Goal: Task Accomplishment & Management: Manage account settings

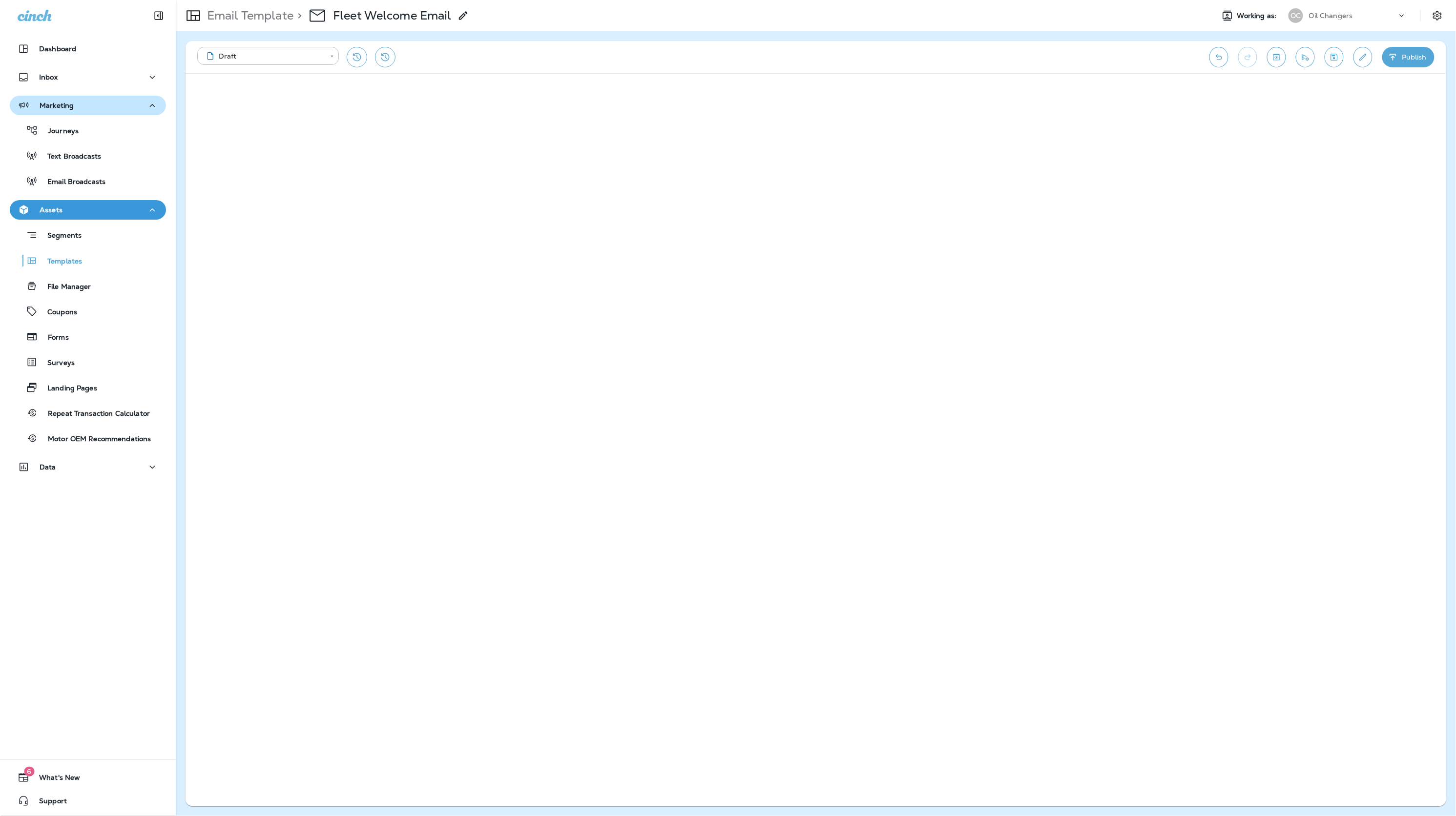
click at [81, 110] on div "Marketing" at bounding box center [88, 106] width 141 height 12
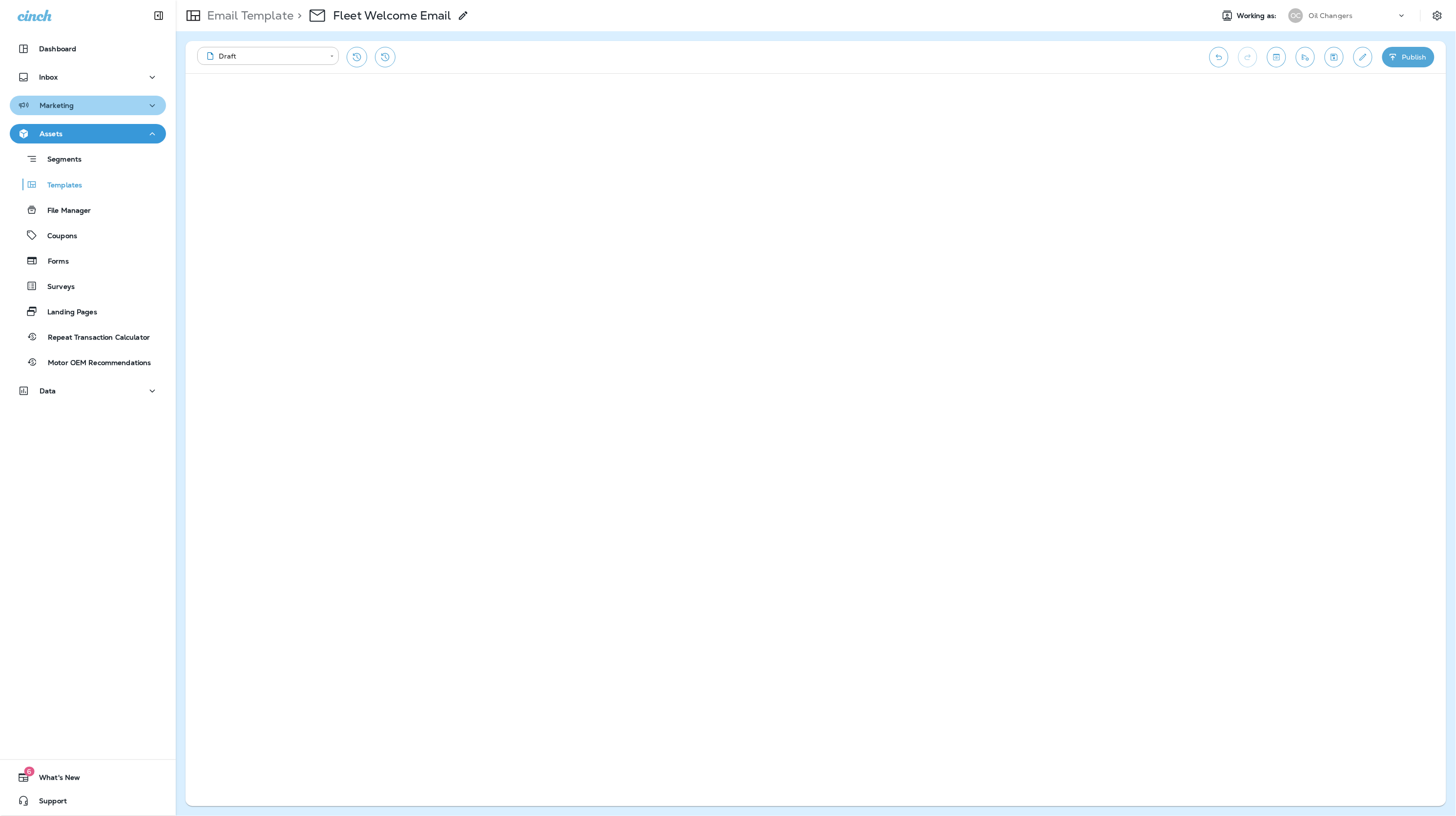
click at [81, 110] on div "Marketing" at bounding box center [88, 106] width 141 height 12
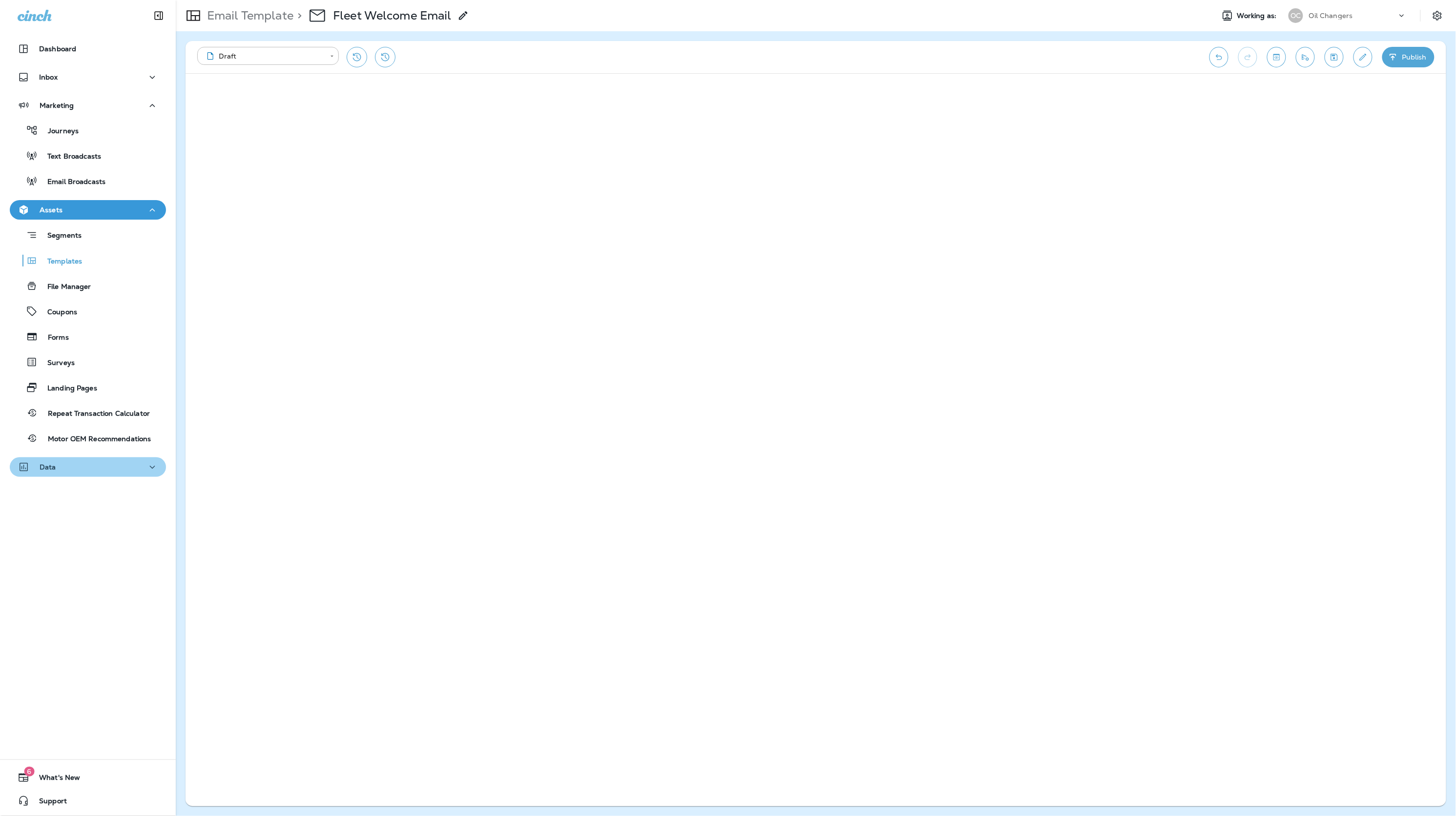
click at [63, 467] on div "Data" at bounding box center [88, 467] width 141 height 12
click at [97, 496] on div "Analytics" at bounding box center [88, 492] width 149 height 15
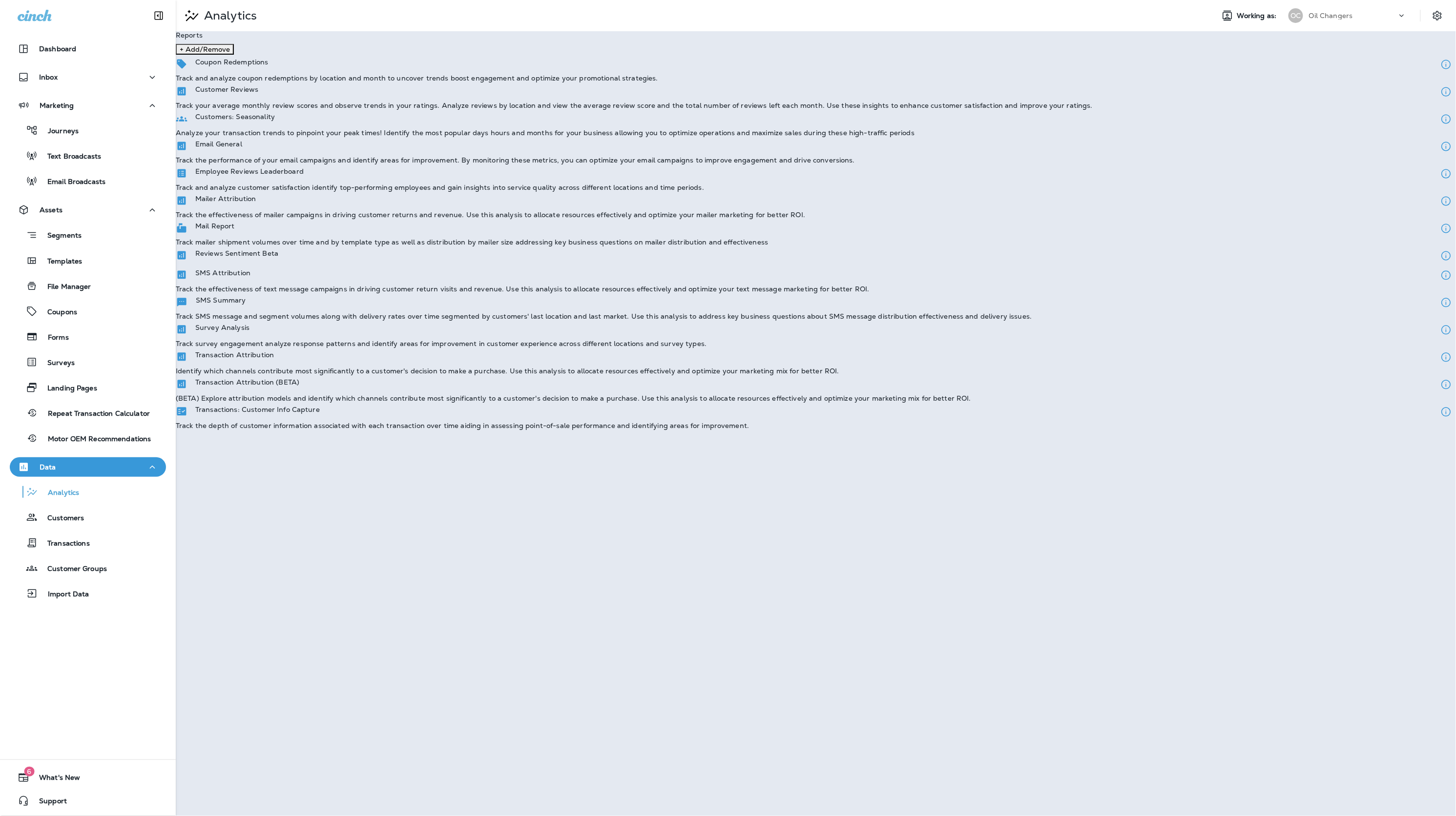
click at [310, 82] on p "Track and analyze coupon redemptions by location and month to uncover trends bo…" at bounding box center [417, 78] width 482 height 8
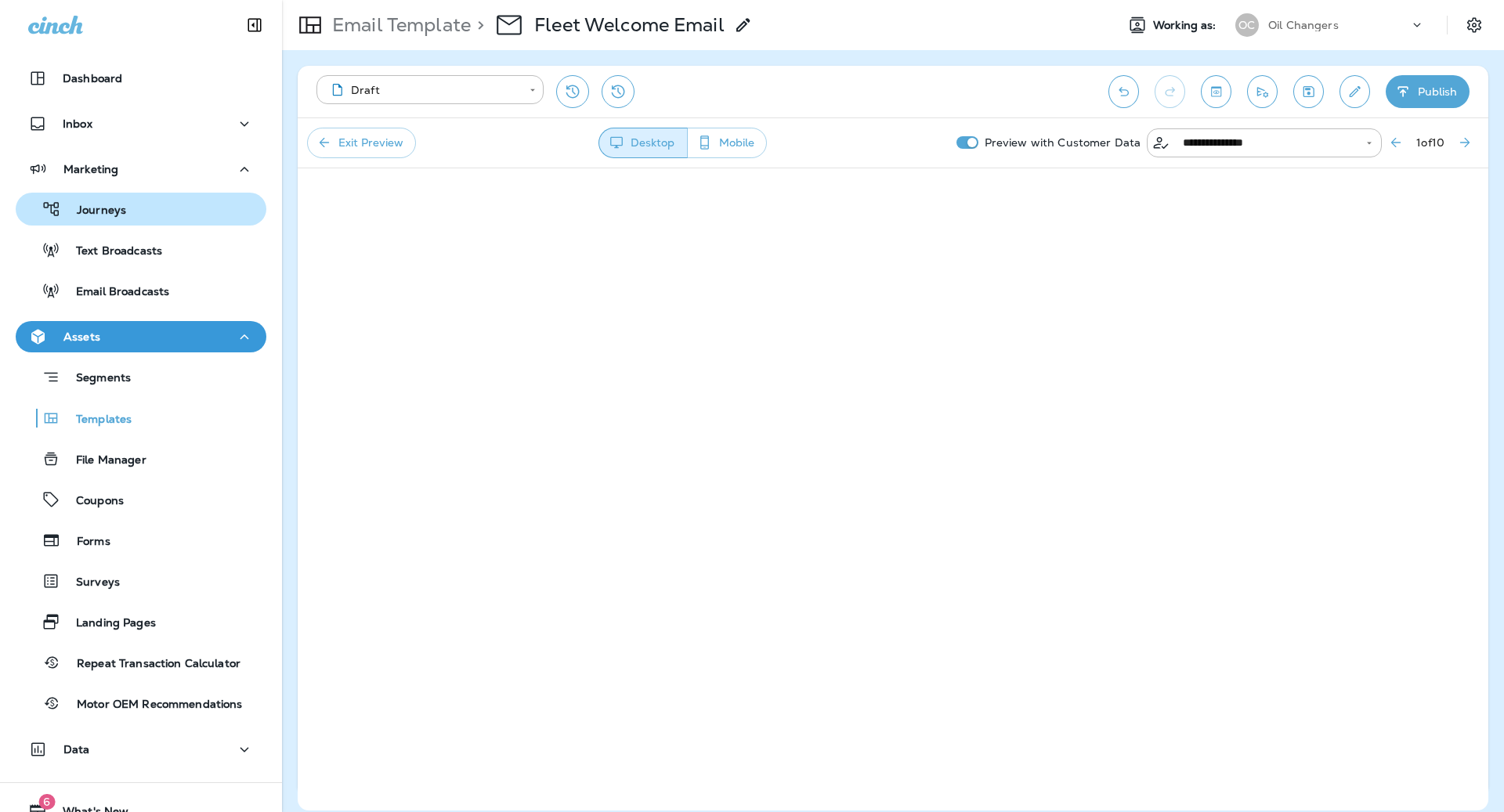
click at [161, 216] on div "Journeys" at bounding box center [141, 209] width 238 height 24
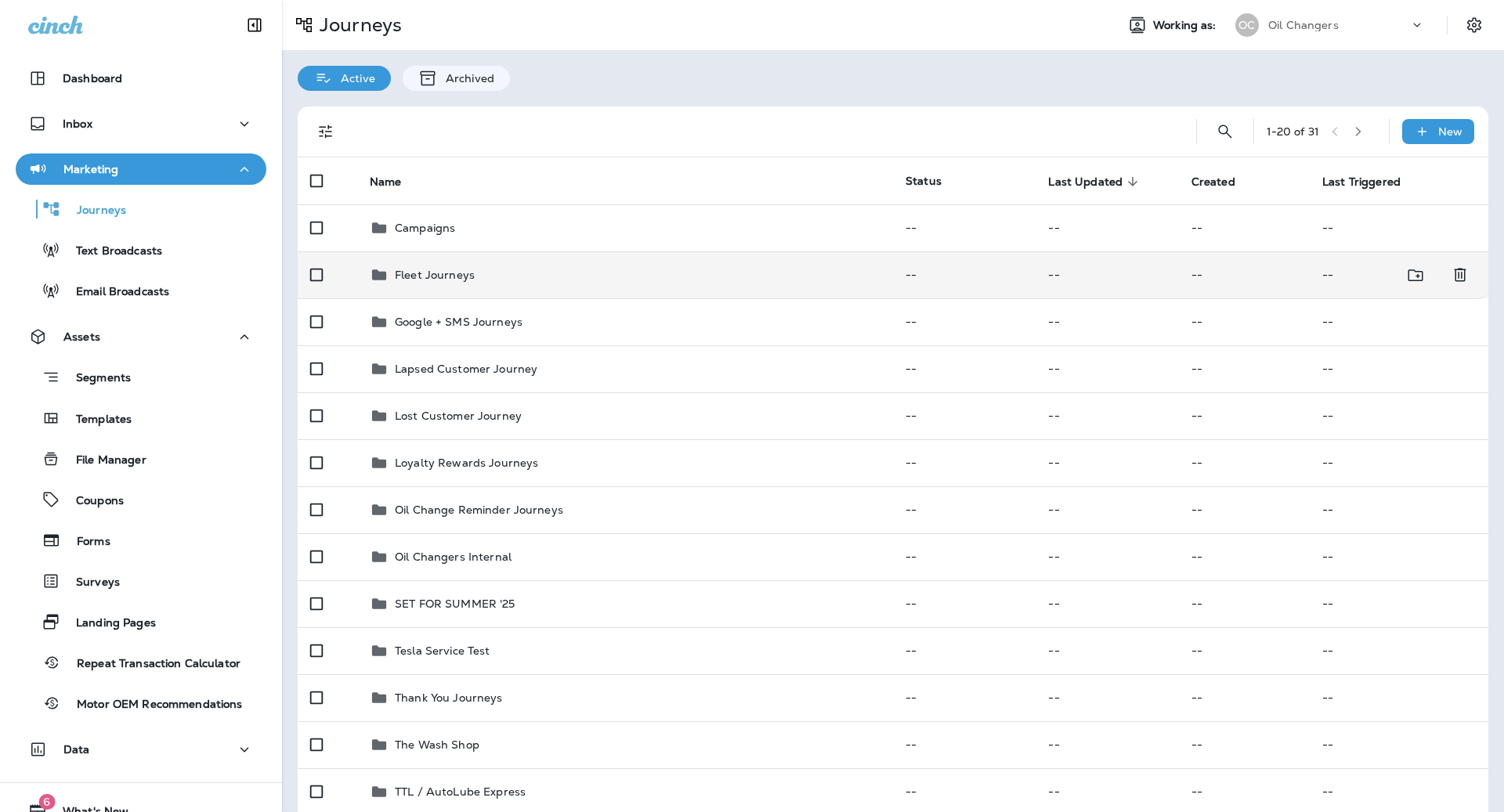
click at [586, 276] on div "Fleet Journeys" at bounding box center [625, 275] width 510 height 19
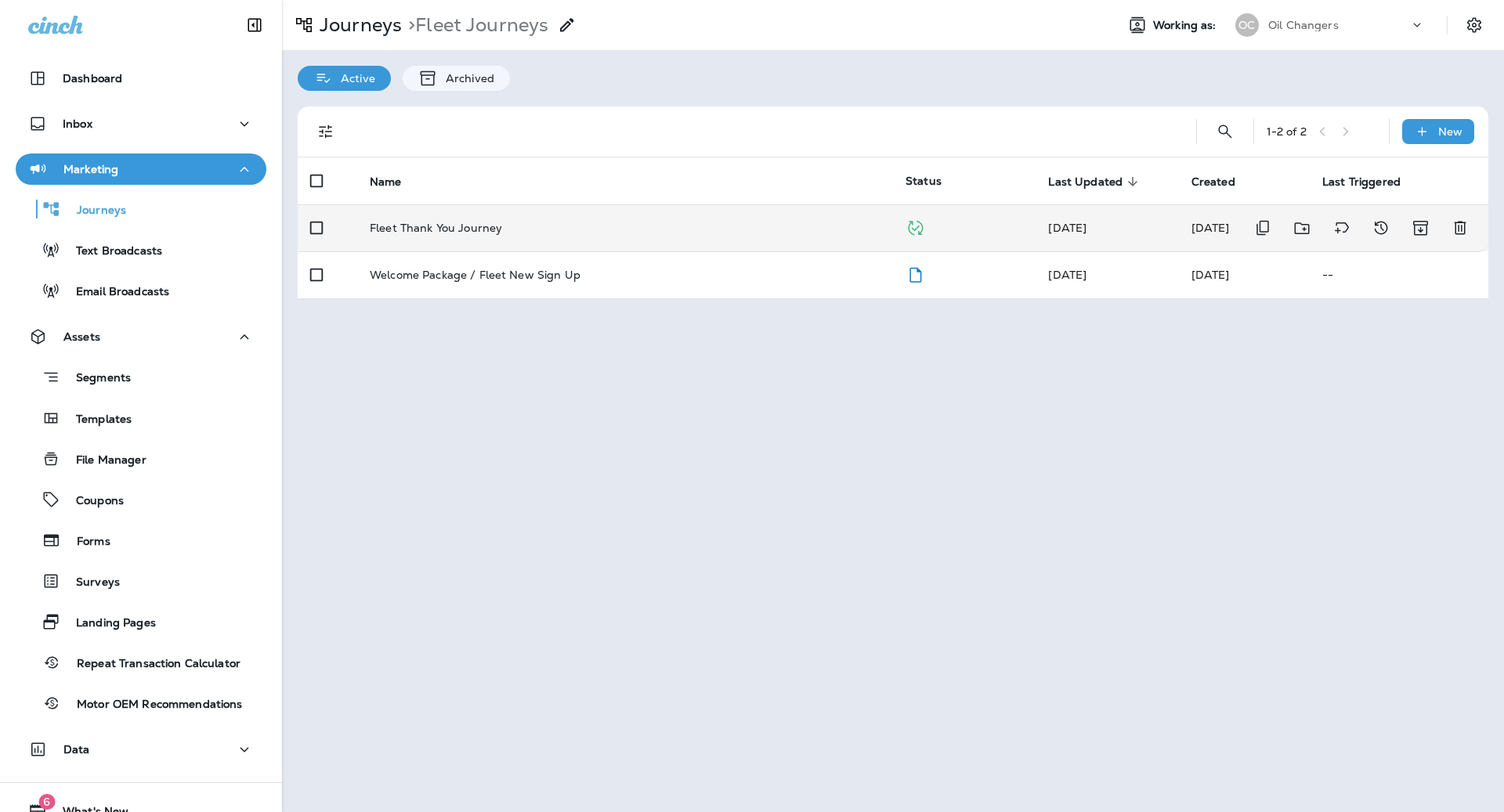
click at [587, 227] on div "Fleet Thank You Journey" at bounding box center [625, 227] width 510 height 13
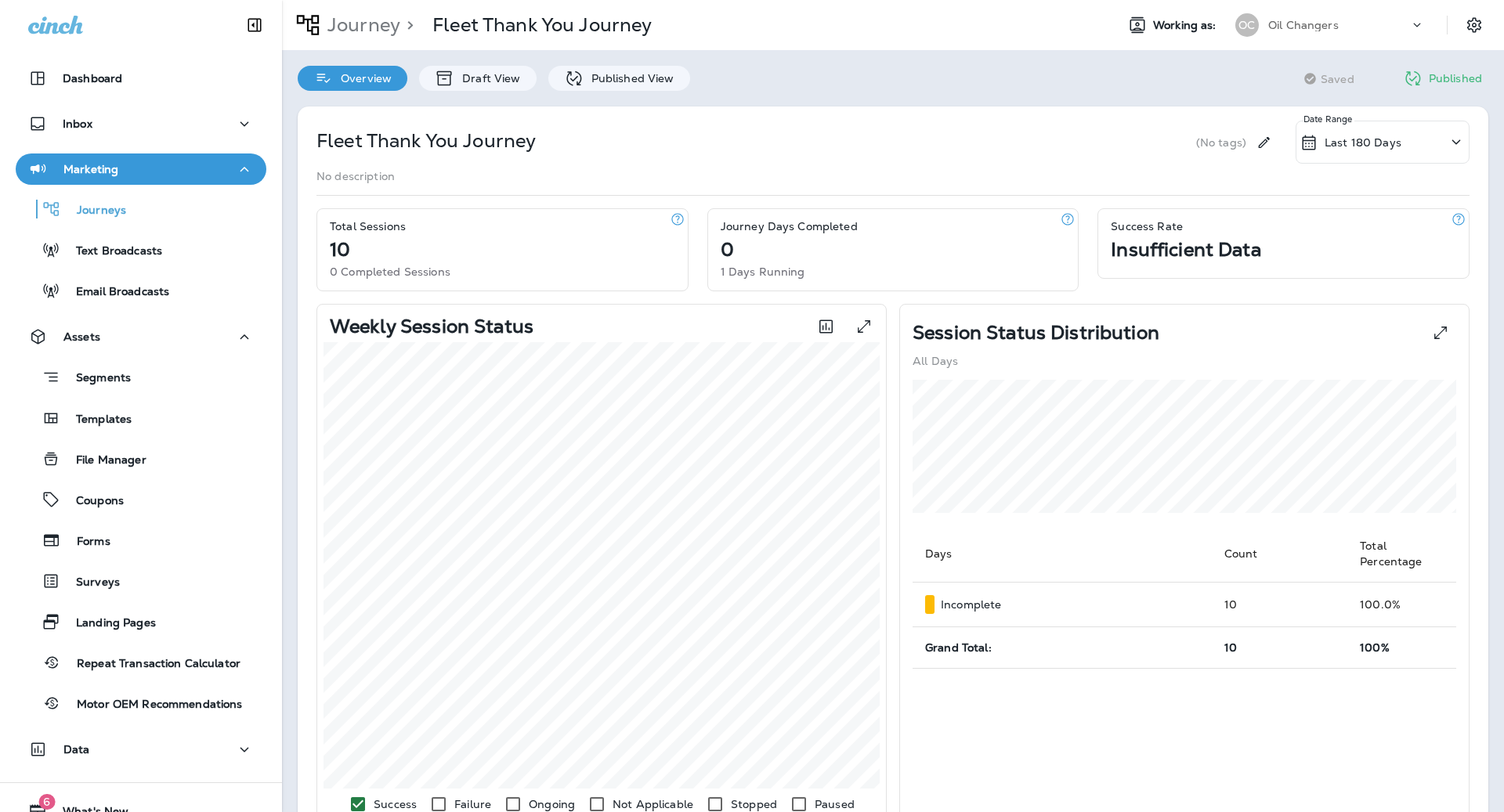
click at [687, 102] on div "Fleet Thank You Journey (No tags) Last 180 Days Date Range No description Total…" at bounding box center [893, 686] width 1222 height 1192
click at [669, 72] on div "Published View" at bounding box center [619, 79] width 141 height 25
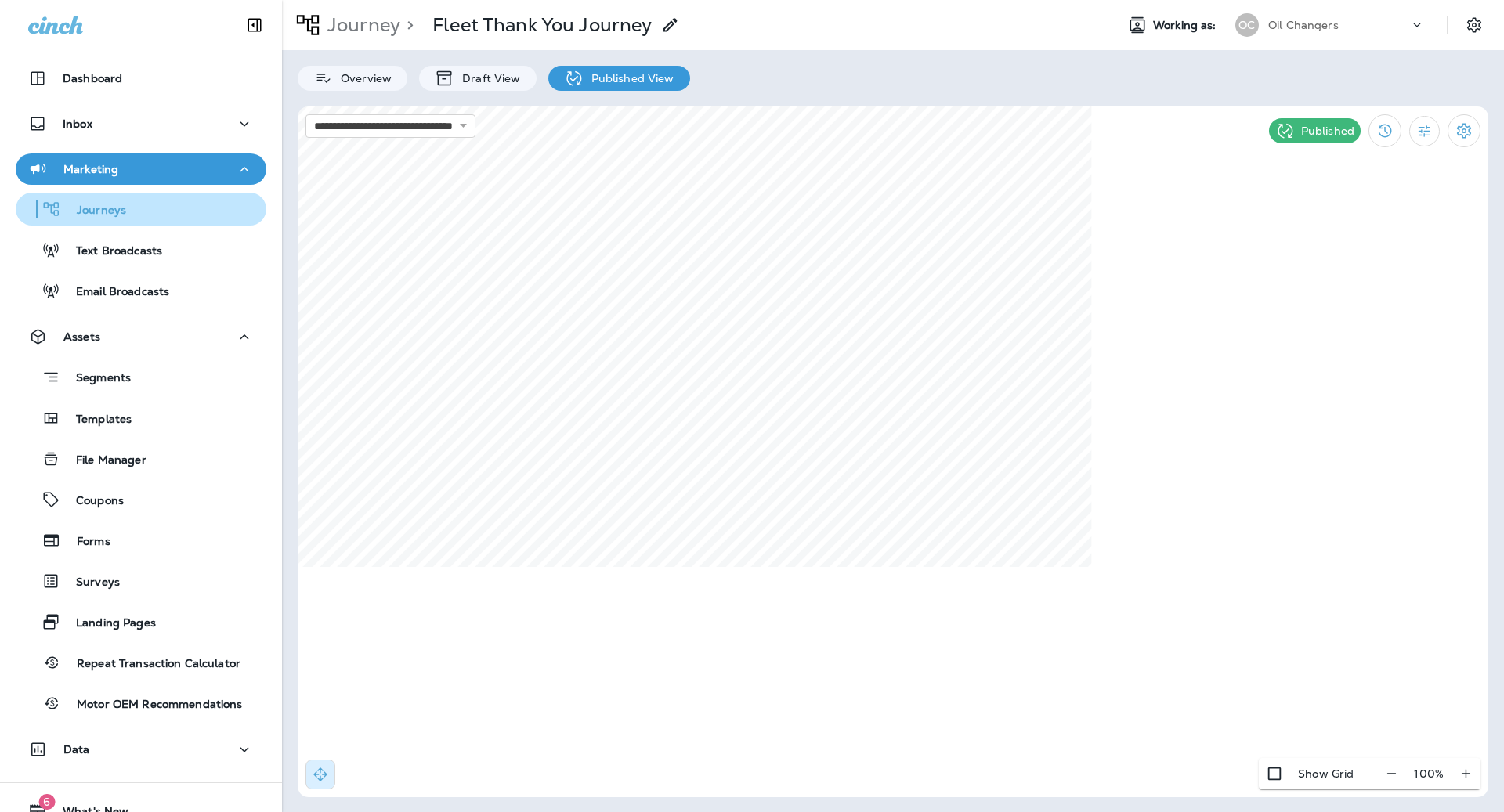
click at [101, 213] on p "Journeys" at bounding box center [93, 211] width 65 height 14
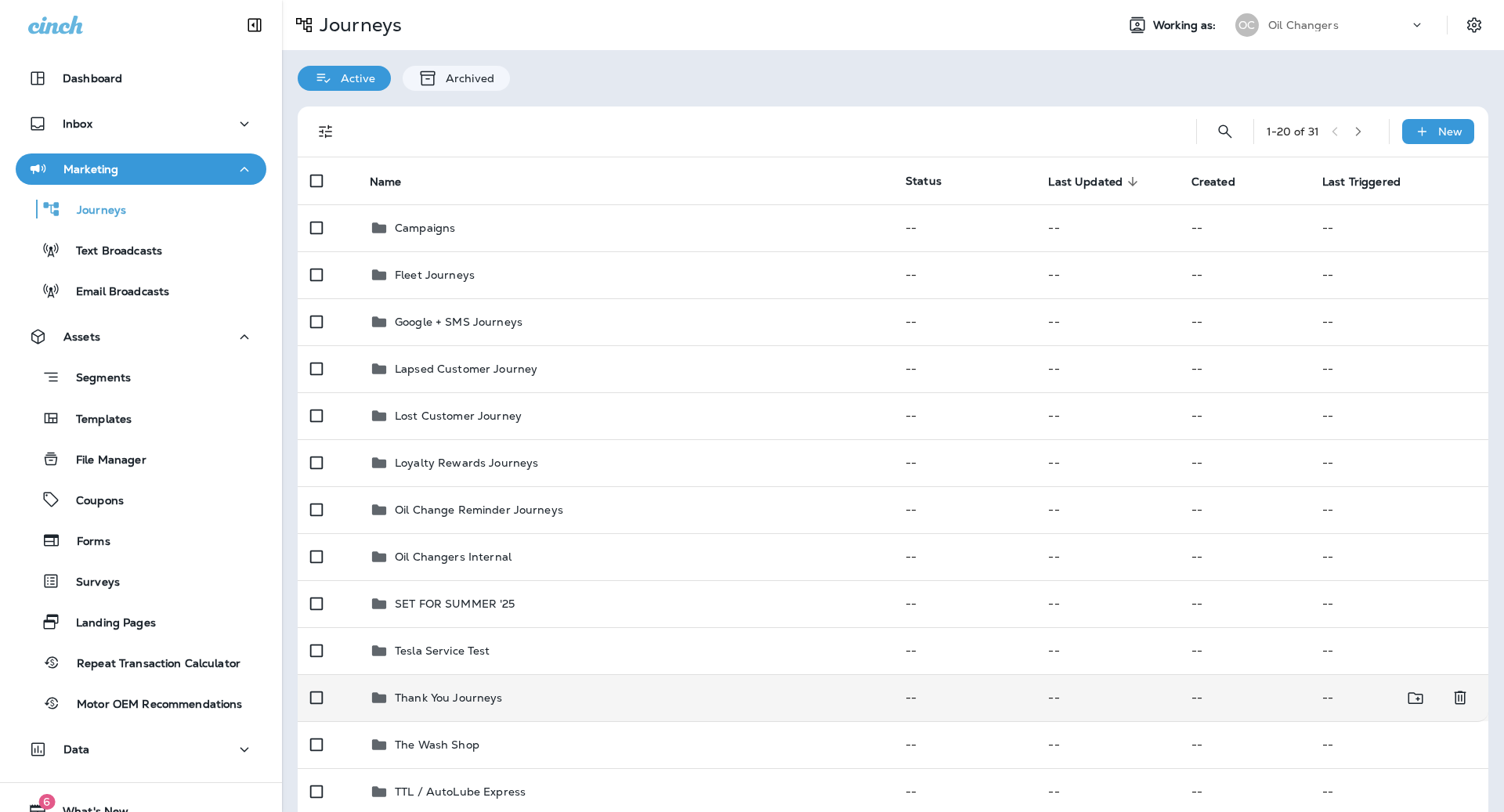
click at [539, 698] on div "Thank You Journeys" at bounding box center [625, 697] width 510 height 19
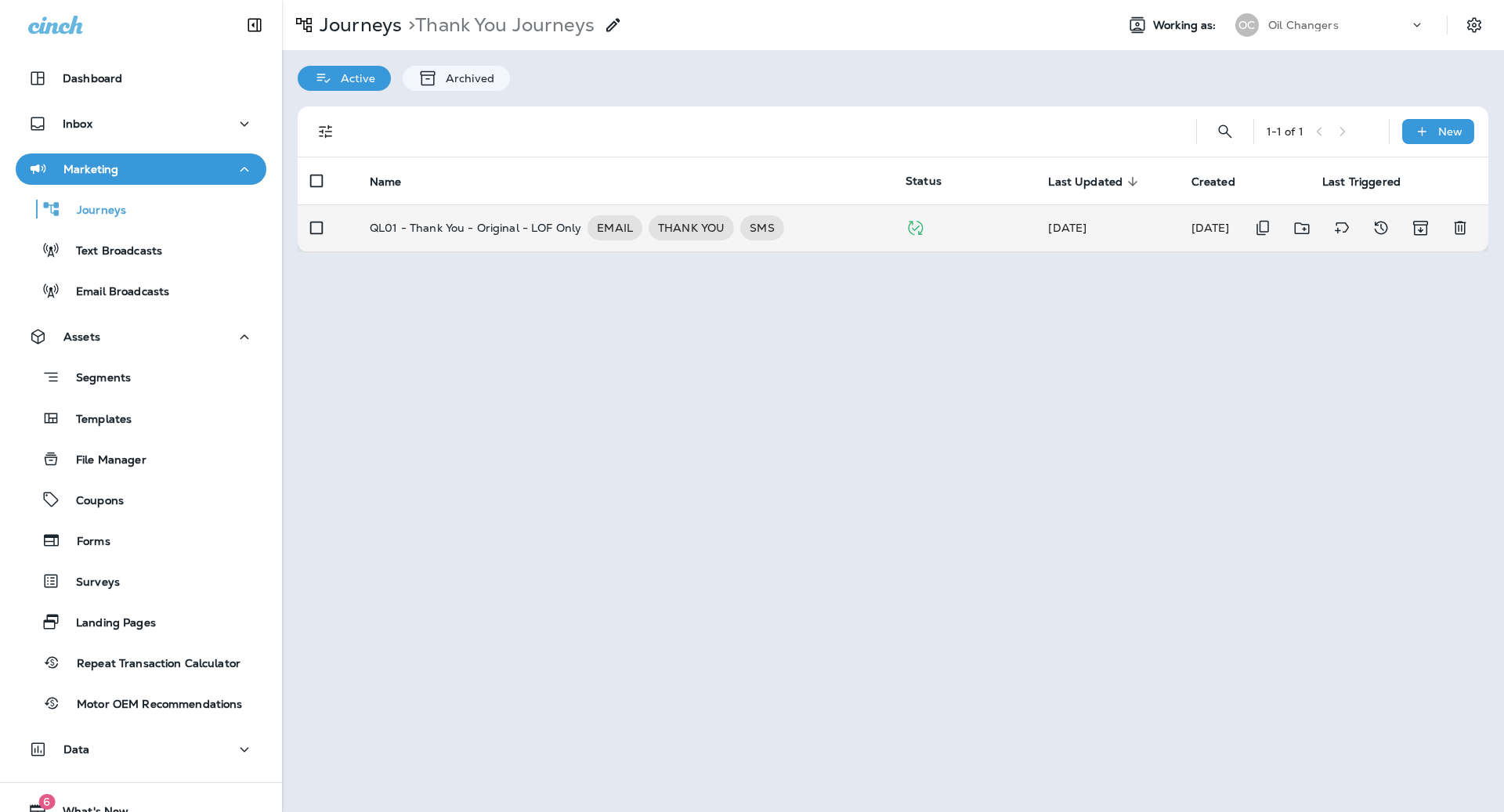
click at [544, 238] on p "QL01 - Thank You - Original - LOF Only" at bounding box center [475, 228] width 211 height 25
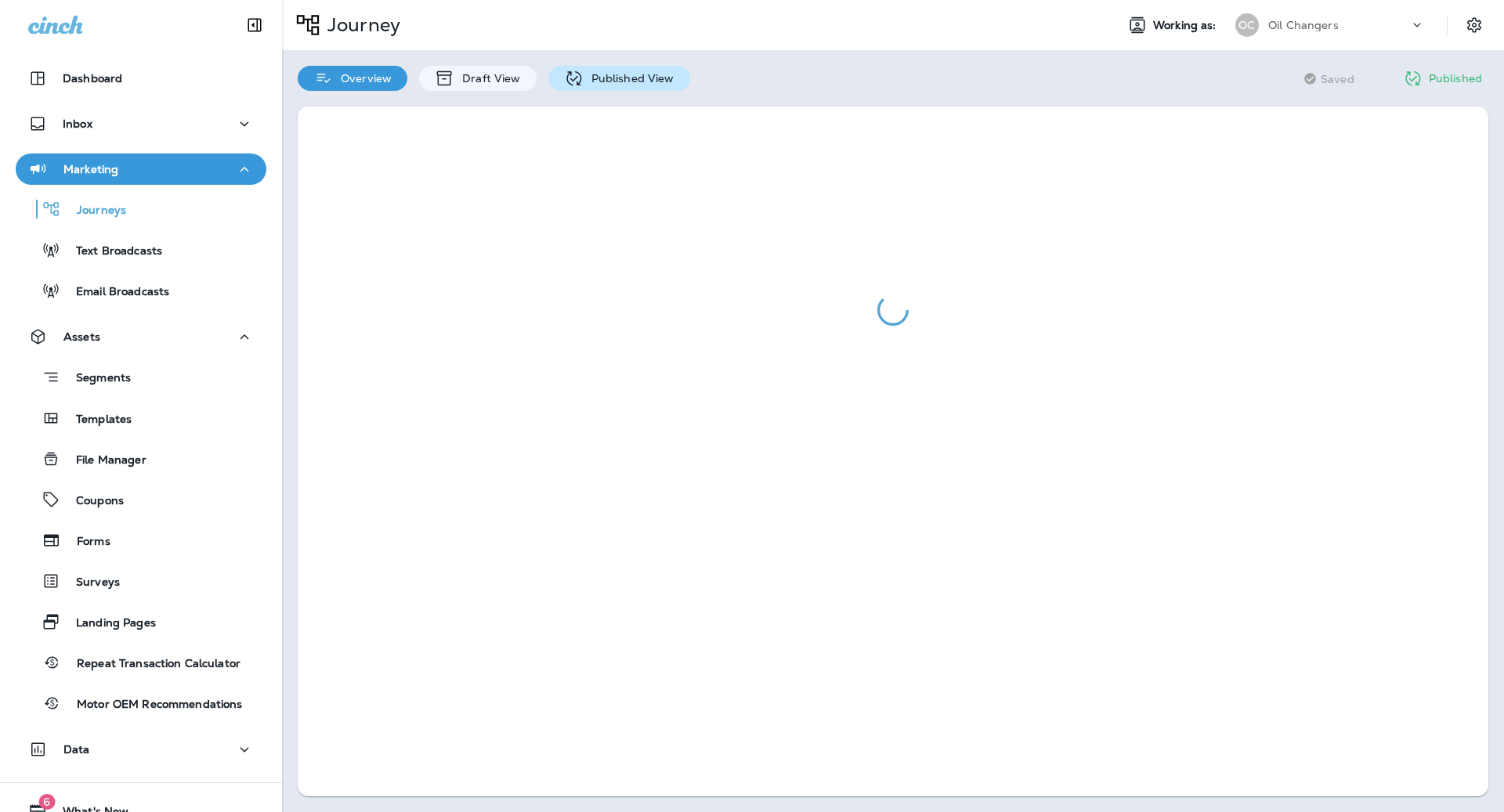
click at [653, 79] on p "Published View" at bounding box center [629, 78] width 91 height 13
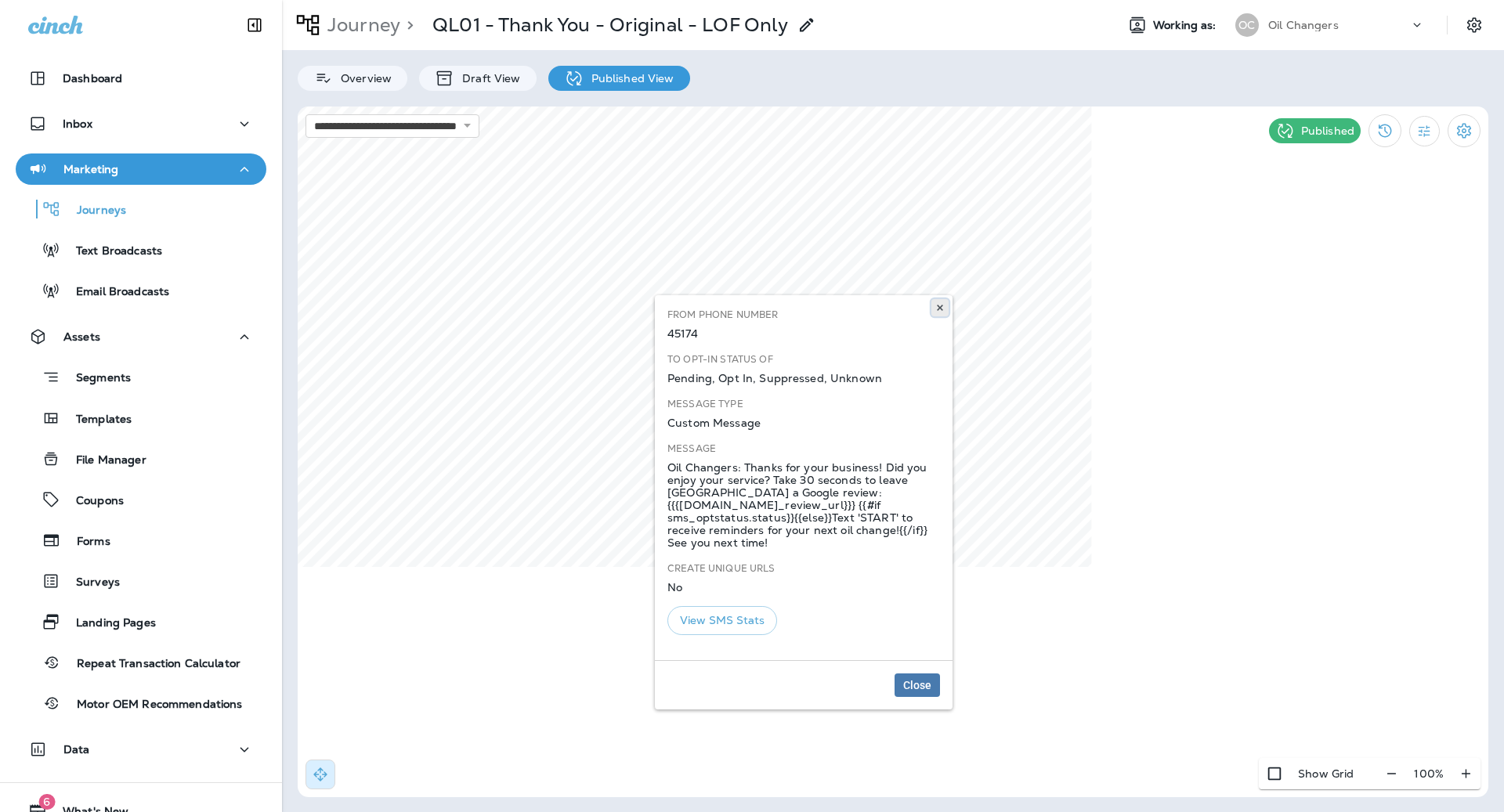
click at [944, 307] on icon at bounding box center [939, 307] width 9 height 9
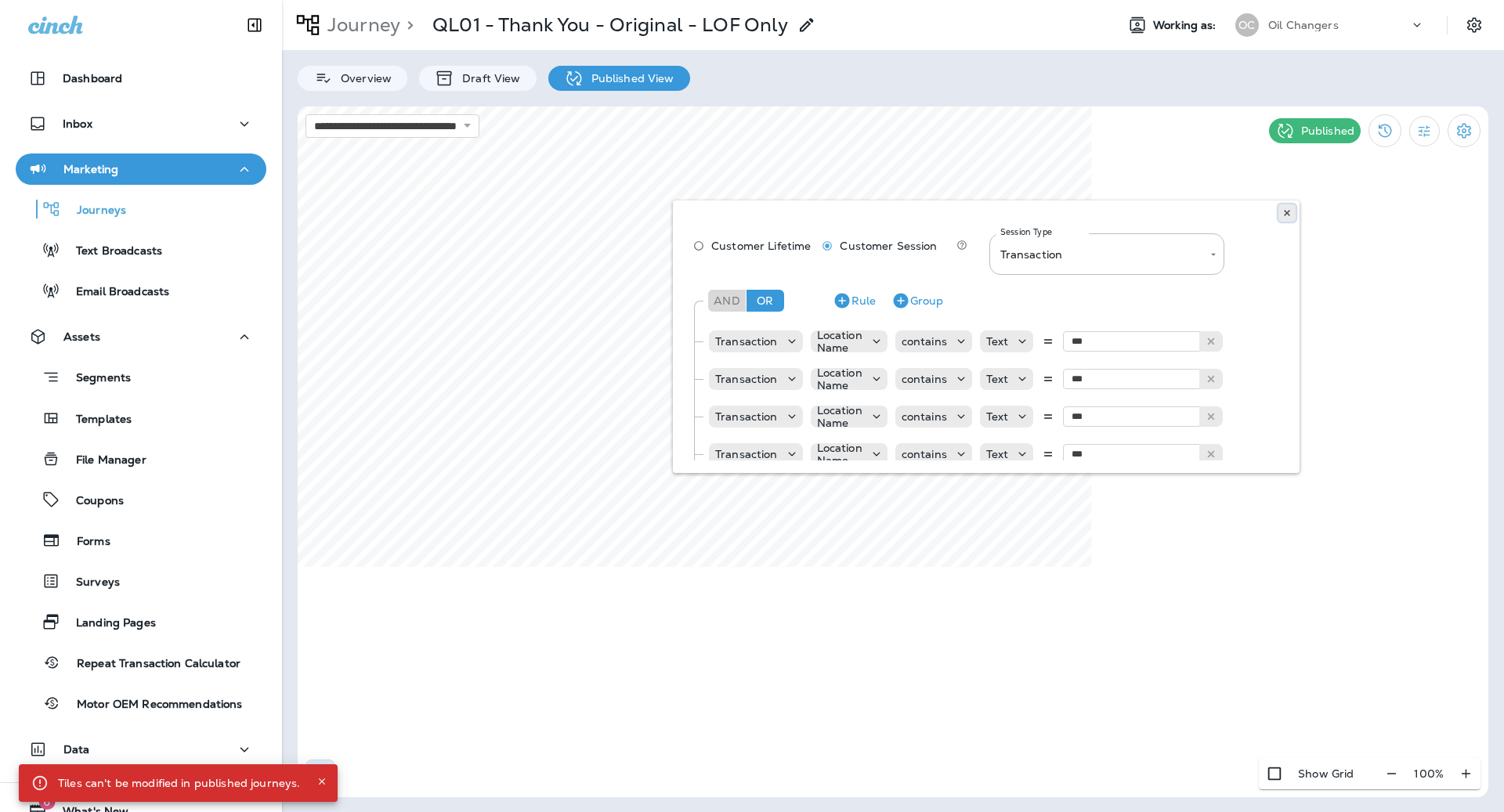
click at [1290, 213] on icon at bounding box center [1286, 213] width 9 height 9
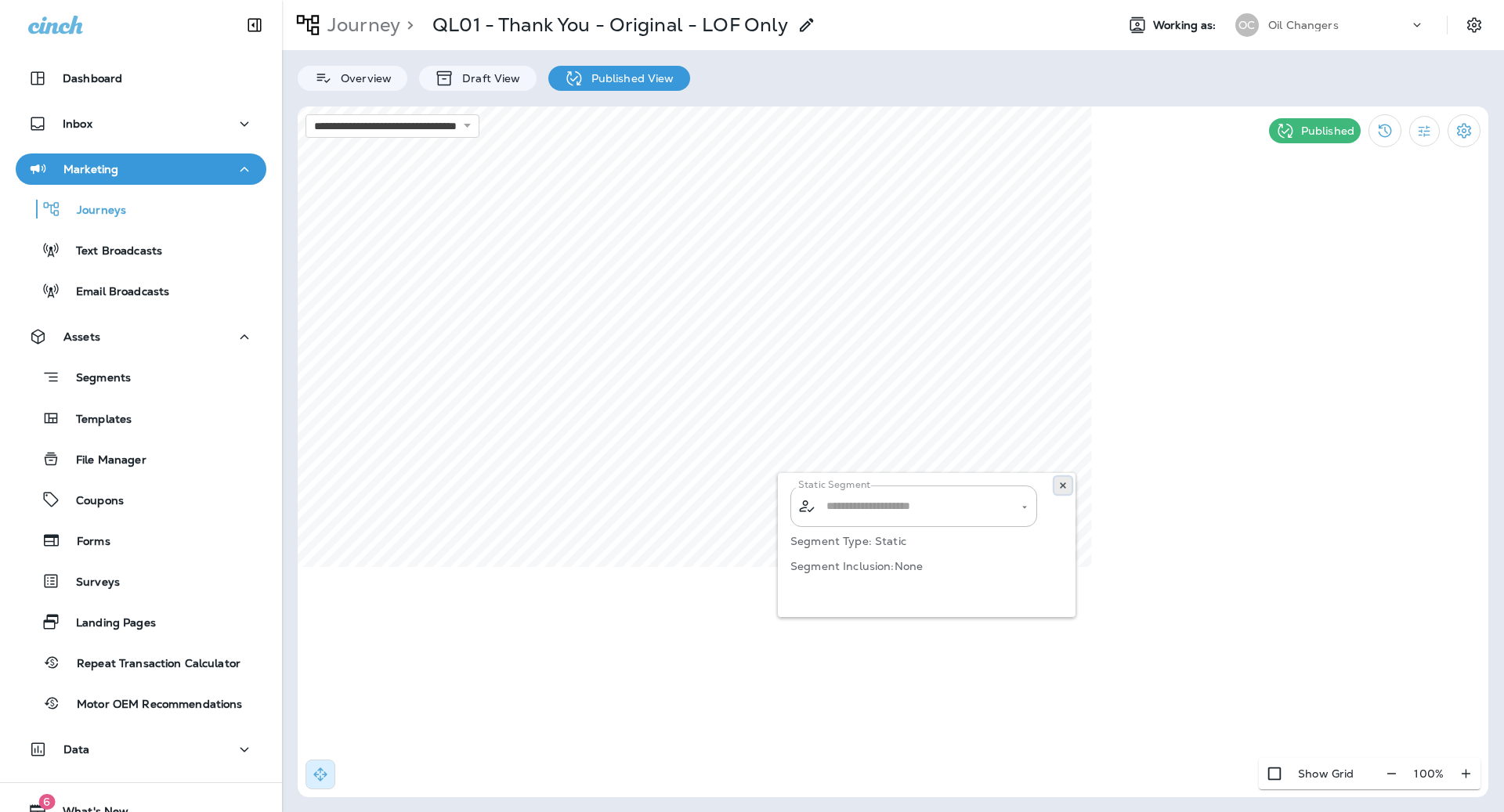
click at [1061, 485] on icon at bounding box center [1063, 485] width 9 height 9
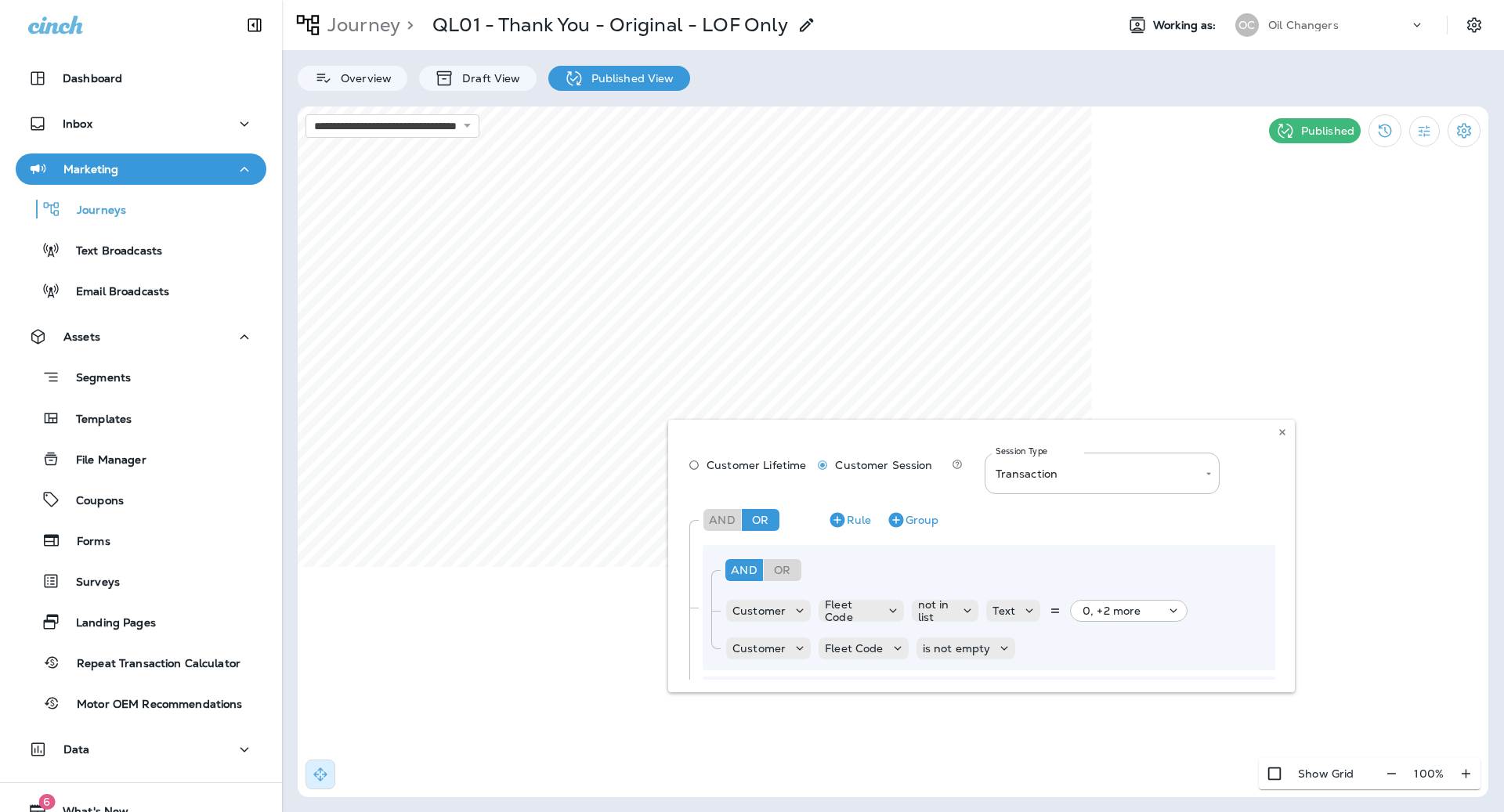
click at [695, 465] on div "**********" at bounding box center [981, 556] width 626 height 273
drag, startPoint x: 695, startPoint y: 465, endPoint x: 801, endPoint y: 448, distance: 107.4
click at [699, 463] on div "**********" at bounding box center [981, 556] width 626 height 273
click at [1281, 431] on use at bounding box center [1282, 431] width 5 height 6
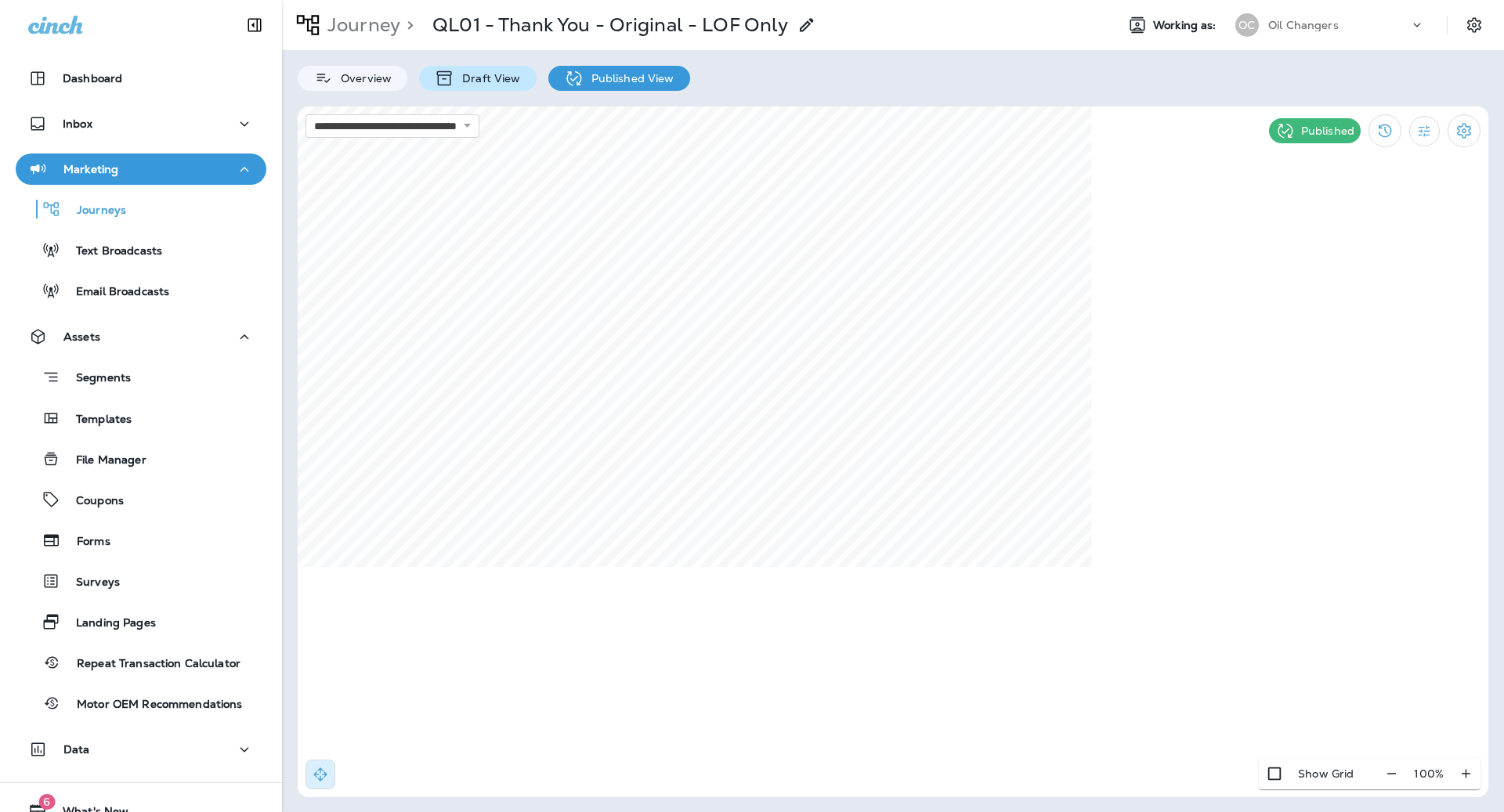
click at [479, 73] on p "Draft View" at bounding box center [487, 78] width 66 height 13
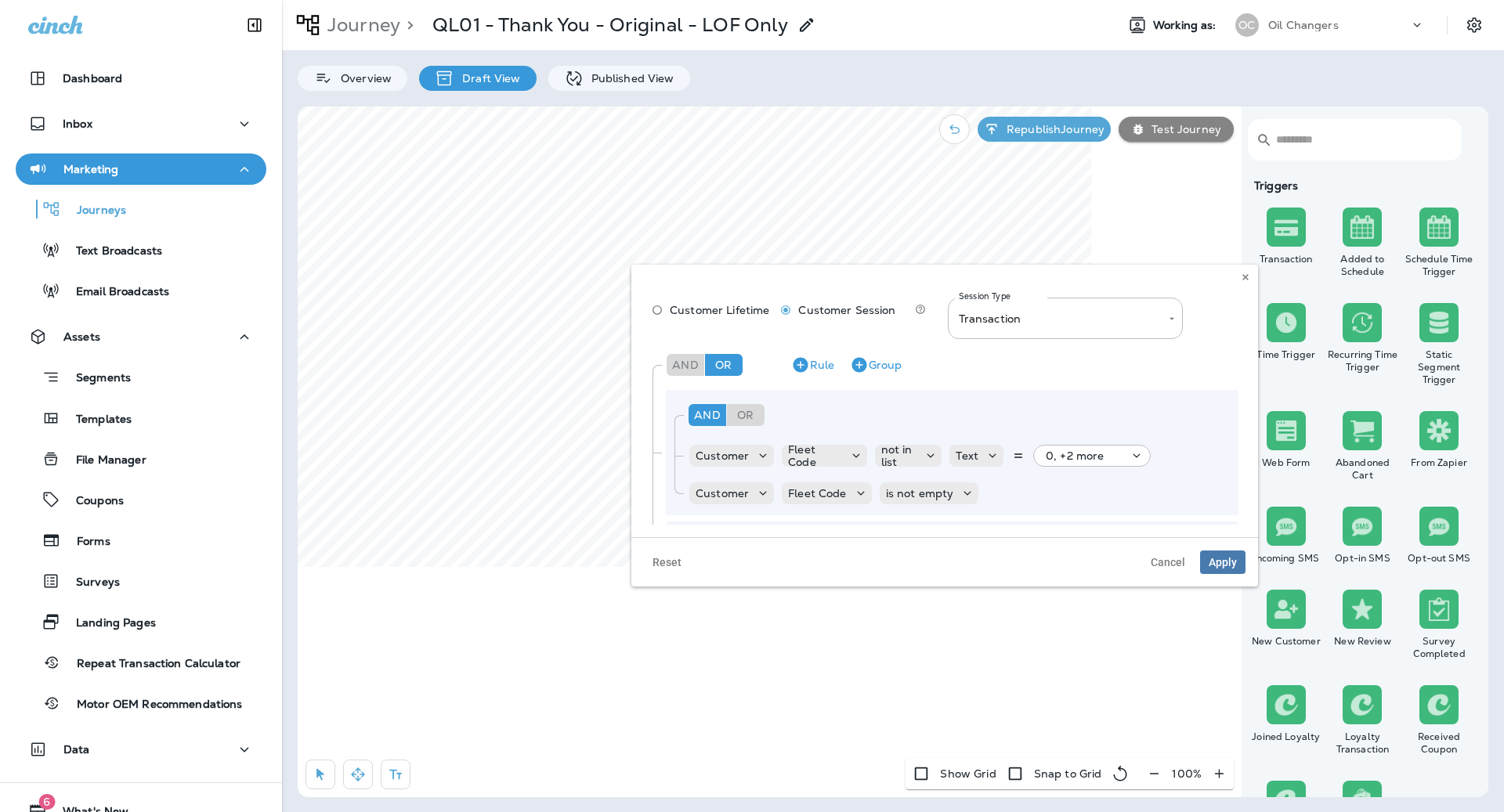
click at [712, 313] on span "Customer Lifetime" at bounding box center [720, 310] width 100 height 13
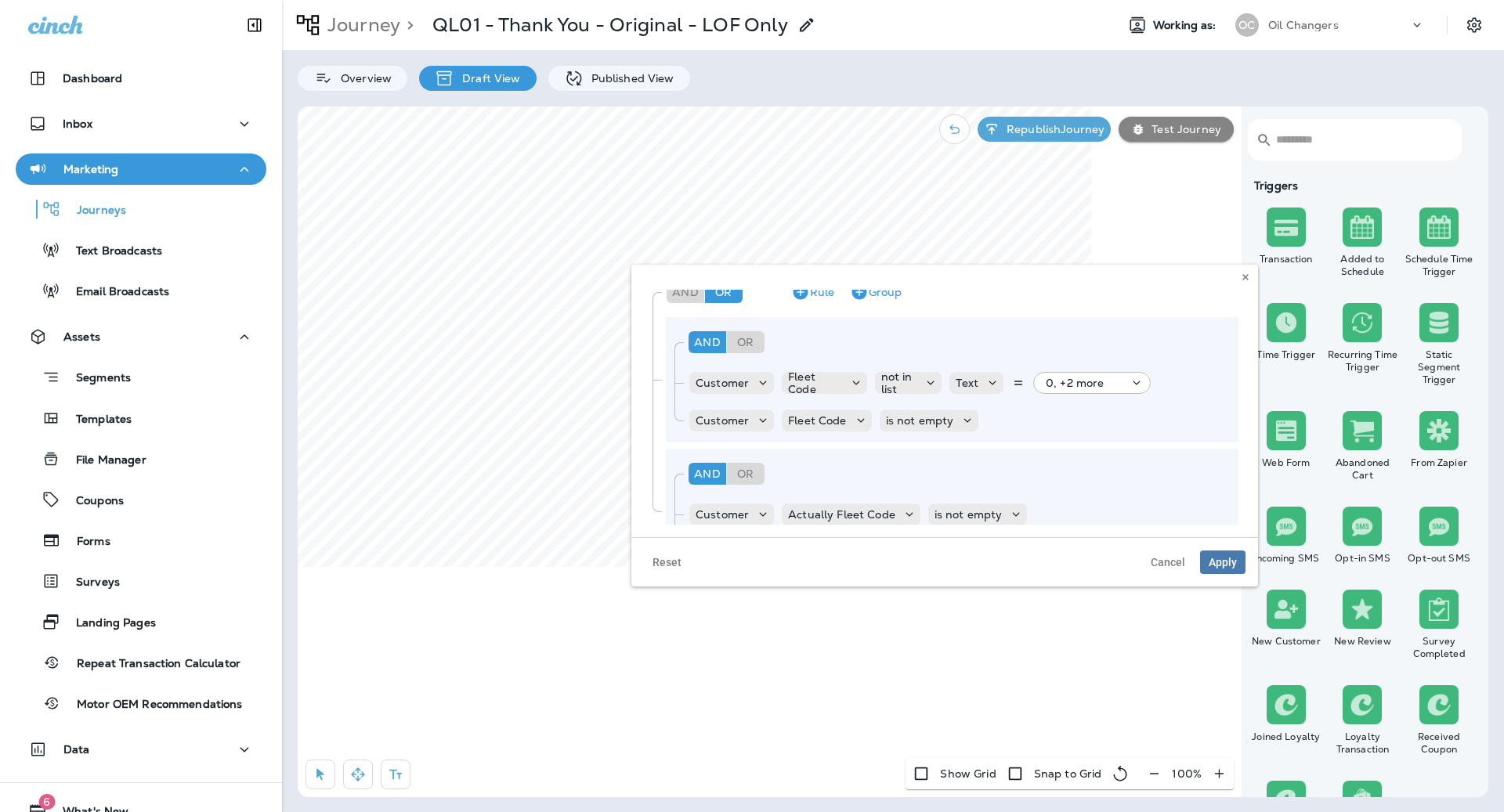
scroll to position [123, 0]
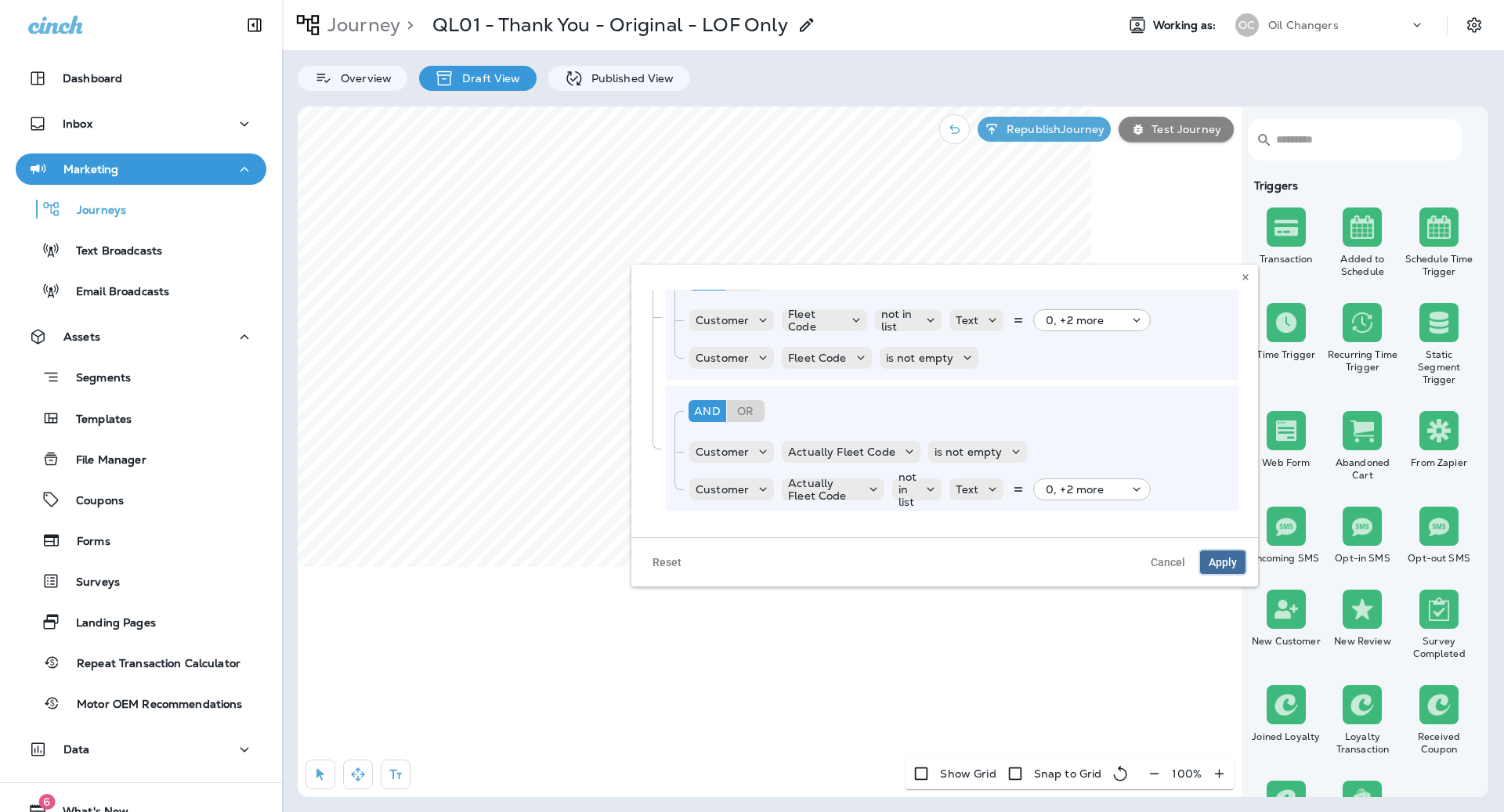
click at [1228, 556] on span "Apply" at bounding box center [1222, 562] width 28 height 11
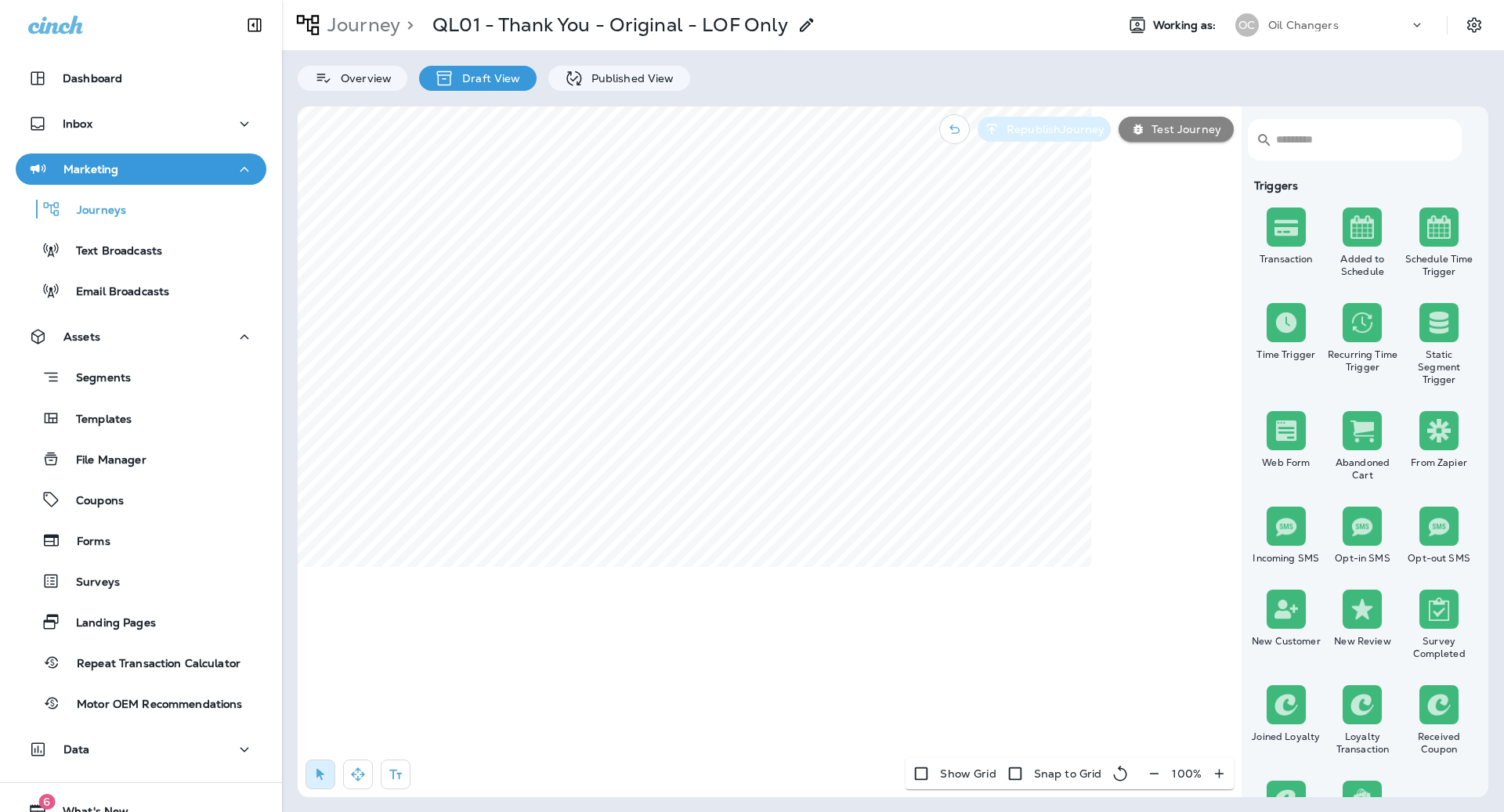
click at [1050, 130] on p "Republish Journey" at bounding box center [1052, 130] width 104 height 13
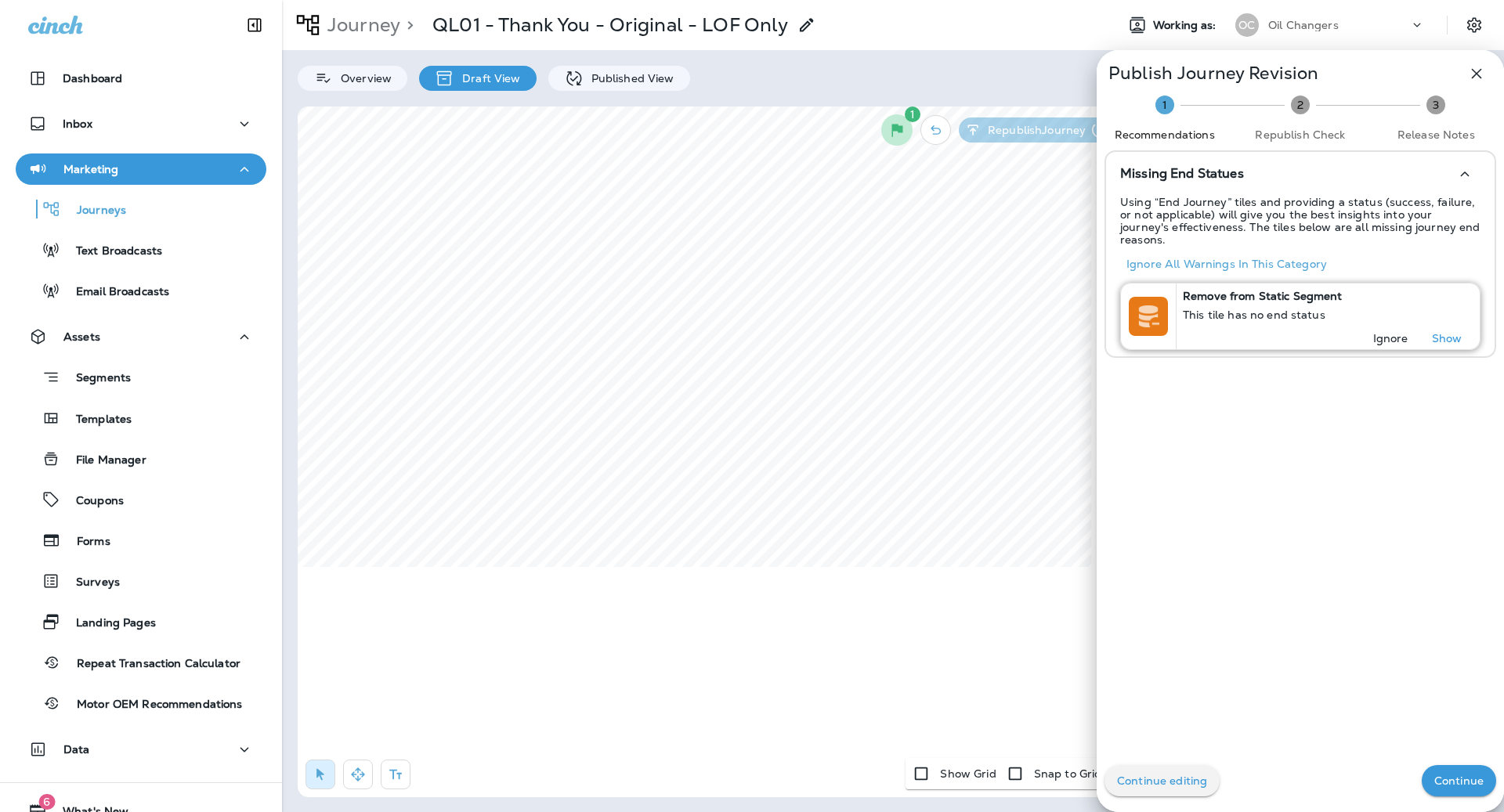
click at [1380, 332] on p "Ignore" at bounding box center [1390, 338] width 35 height 13
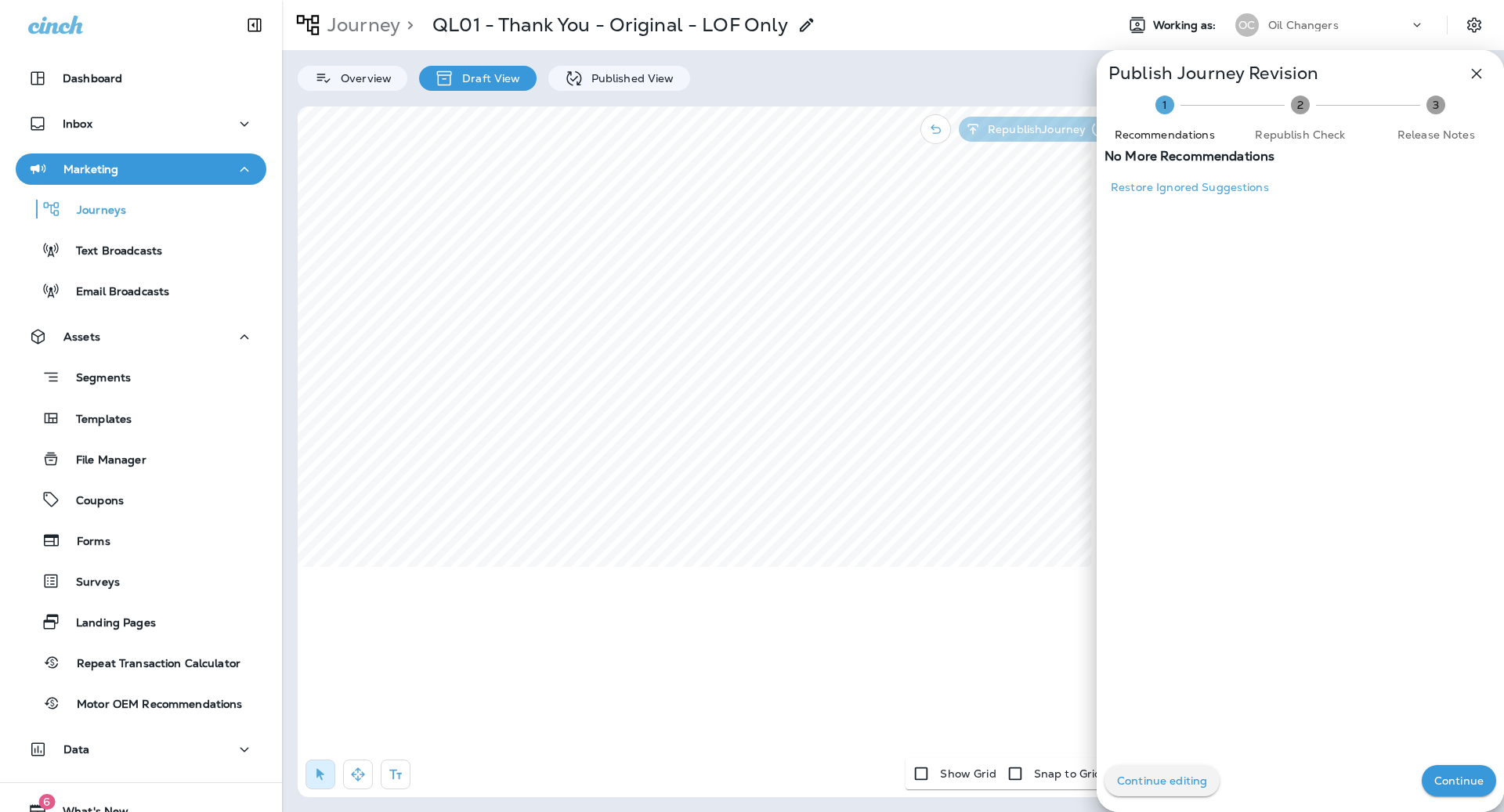
click at [1451, 775] on p "Continue" at bounding box center [1459, 780] width 49 height 13
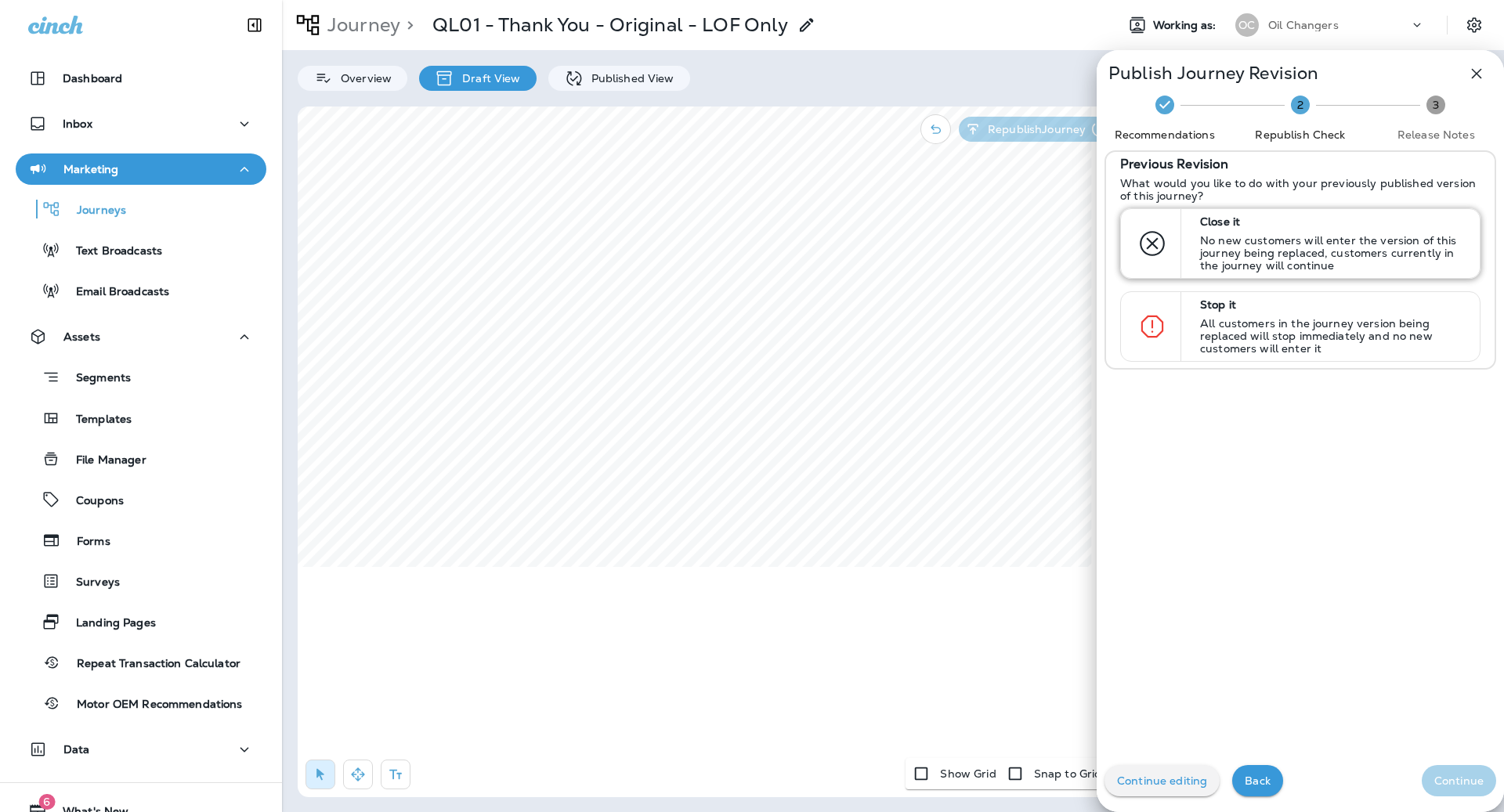
click at [1378, 239] on p "No new customers will enter the version of this journey being replaced, custome…" at bounding box center [1332, 252] width 266 height 37
click at [1466, 795] on button "Continue" at bounding box center [1459, 780] width 74 height 32
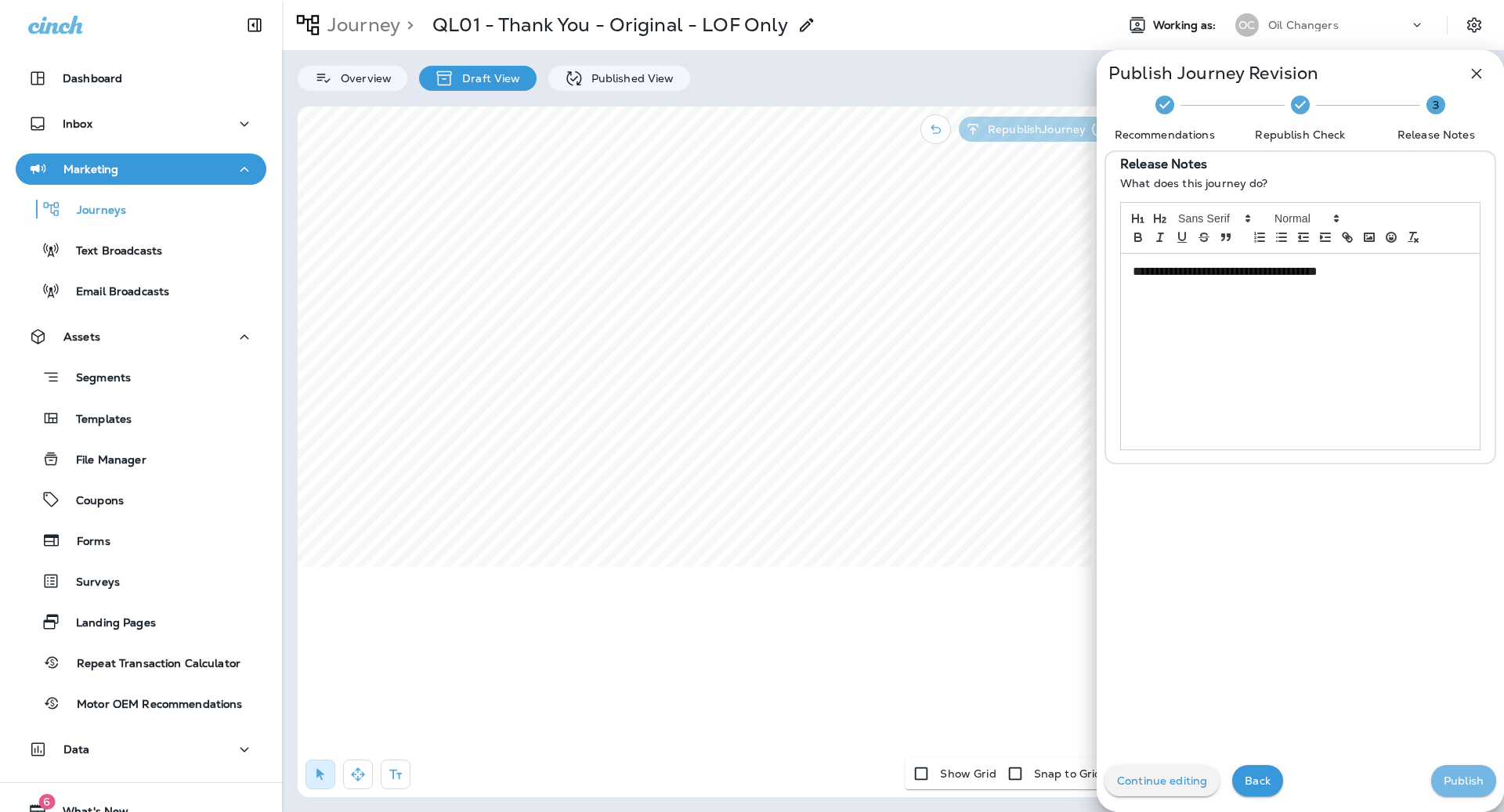
click at [1472, 783] on p "Publish" at bounding box center [1463, 780] width 40 height 13
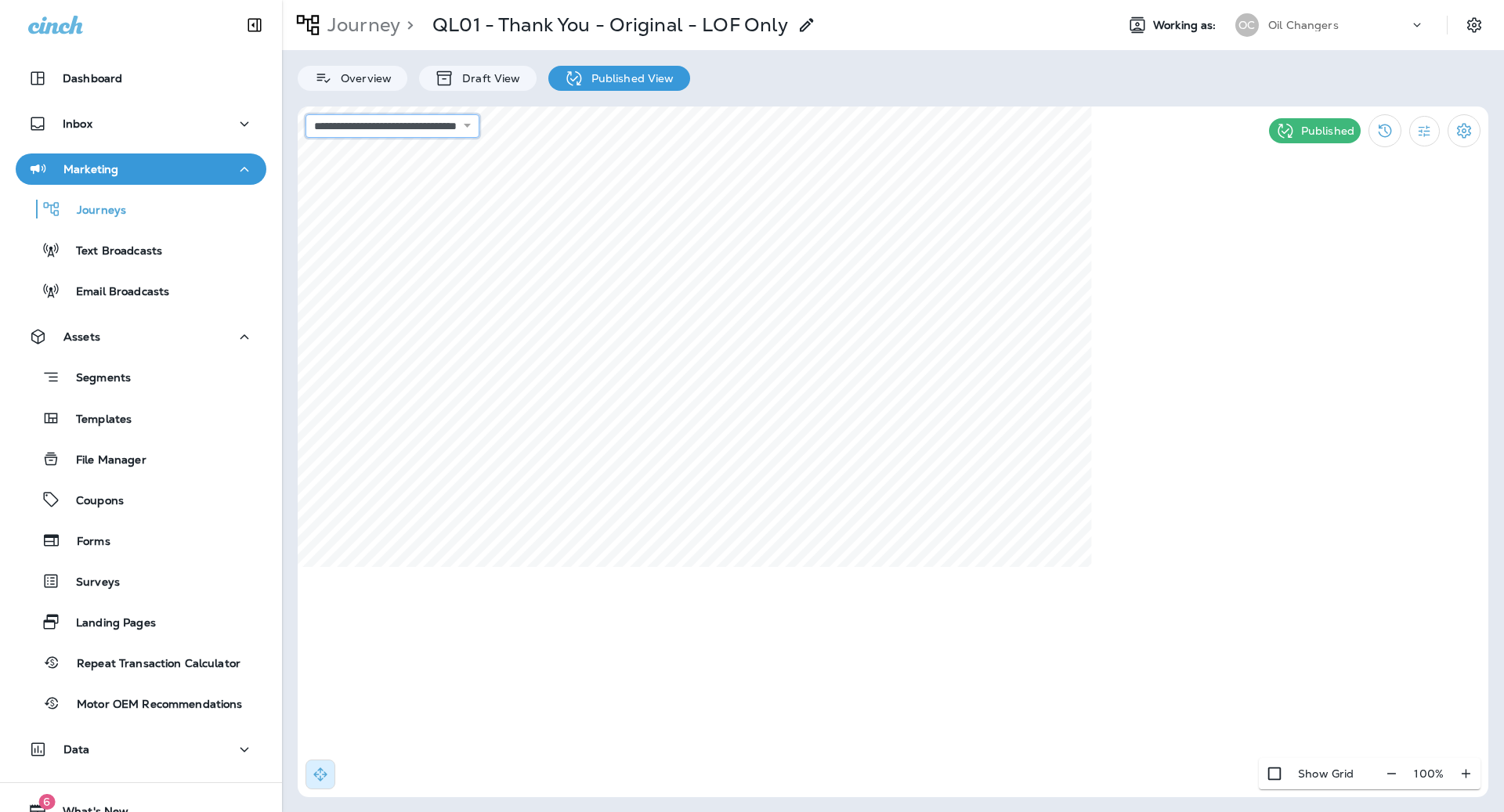
click at [480, 130] on select "**********" at bounding box center [393, 126] width 174 height 24
click at [460, 130] on select "**********" at bounding box center [393, 126] width 174 height 24
select select "**********"
click at [1388, 770] on icon "button" at bounding box center [1392, 773] width 16 height 15
click at [1388, 770] on button "button" at bounding box center [1398, 773] width 29 height 28
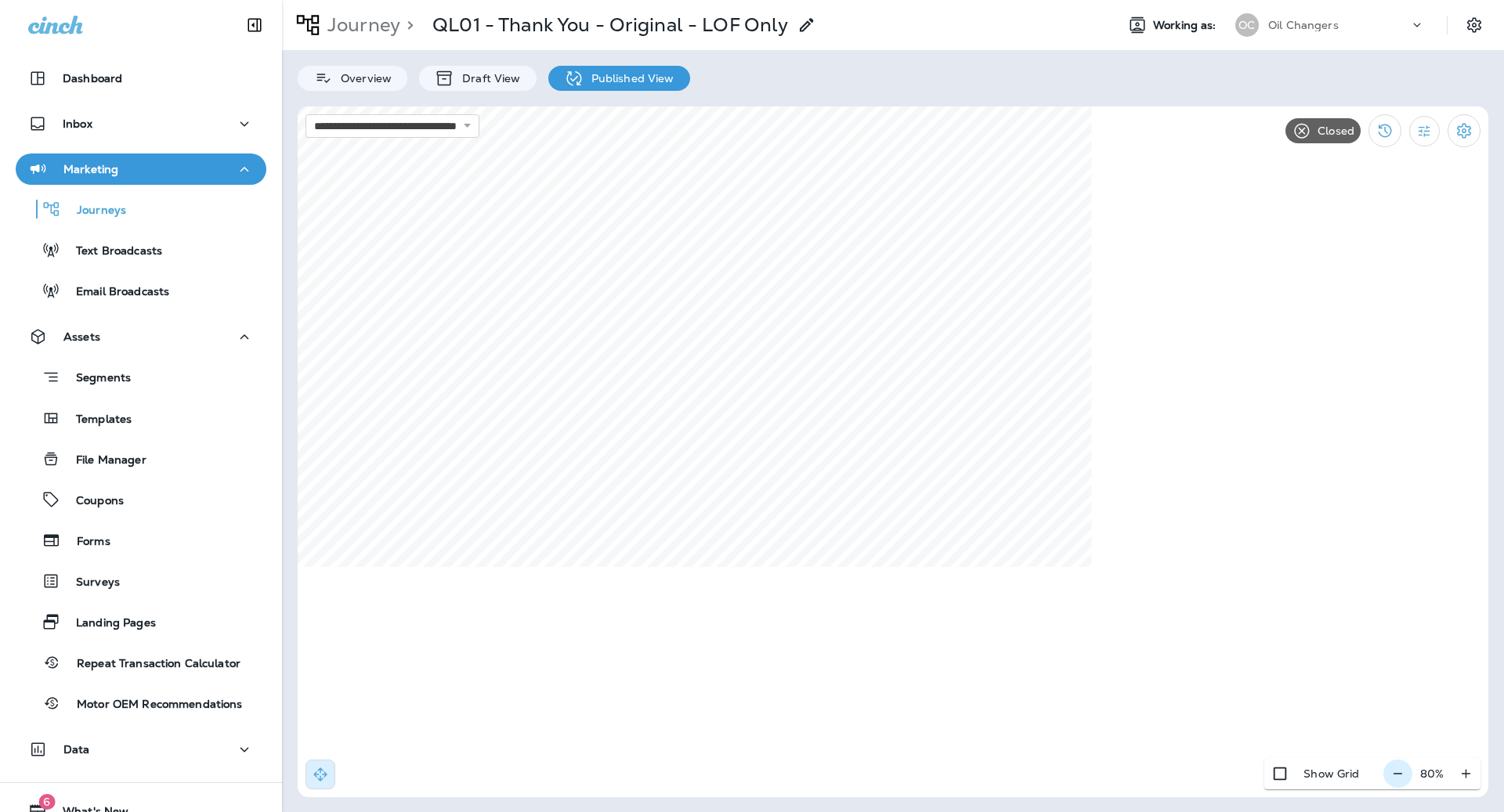
click at [1387, 770] on button "button" at bounding box center [1398, 773] width 29 height 28
drag, startPoint x: 1387, startPoint y: 770, endPoint x: 1355, endPoint y: 767, distance: 32.1
click at [1387, 770] on button "button" at bounding box center [1399, 773] width 29 height 28
